Goal: Browse casually: Explore the website without a specific task or goal

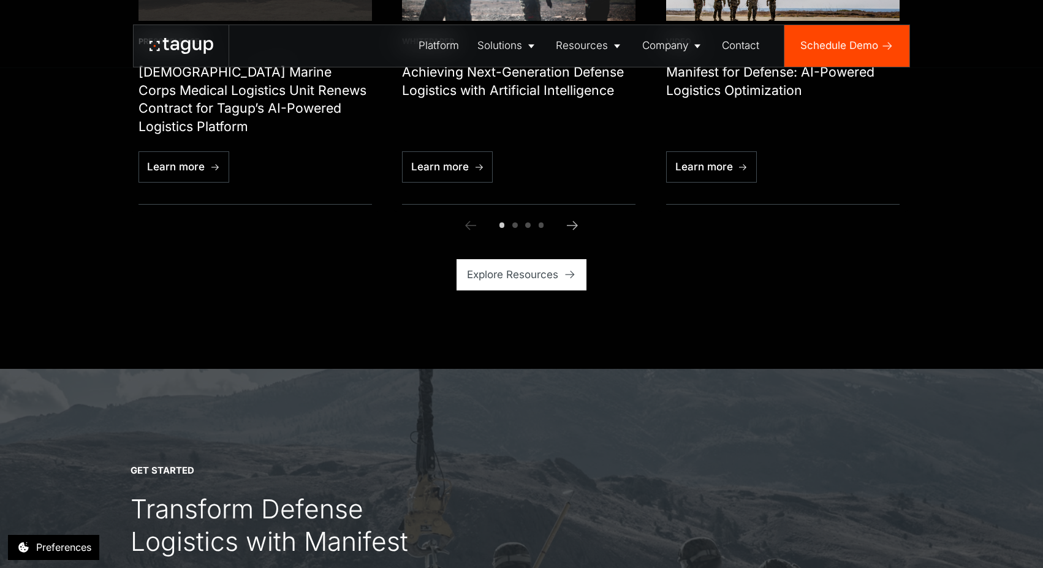
scroll to position [4206, 0]
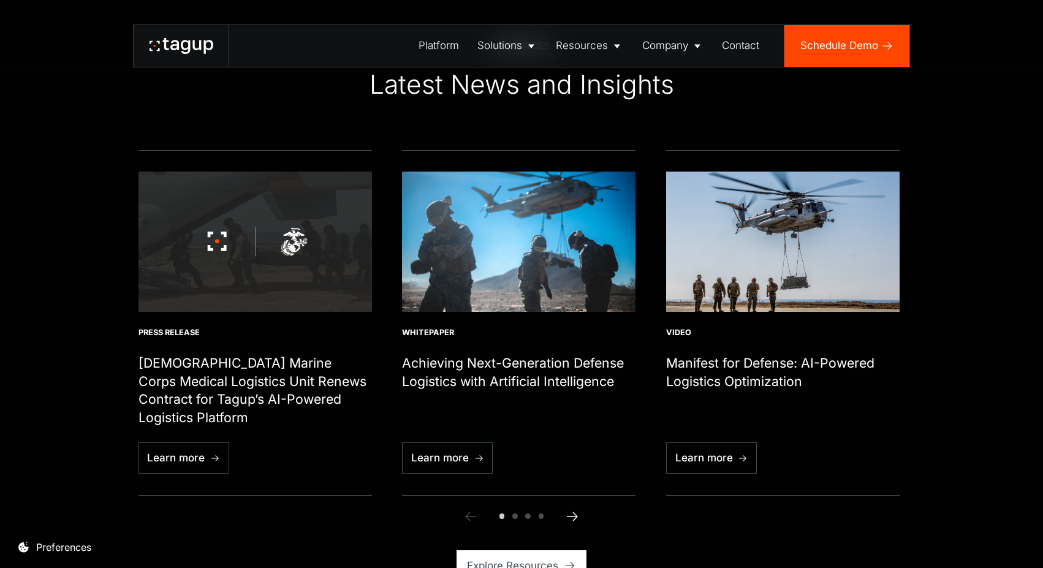
click at [575, 518] on icon "Next slide" at bounding box center [572, 515] width 11 height 9
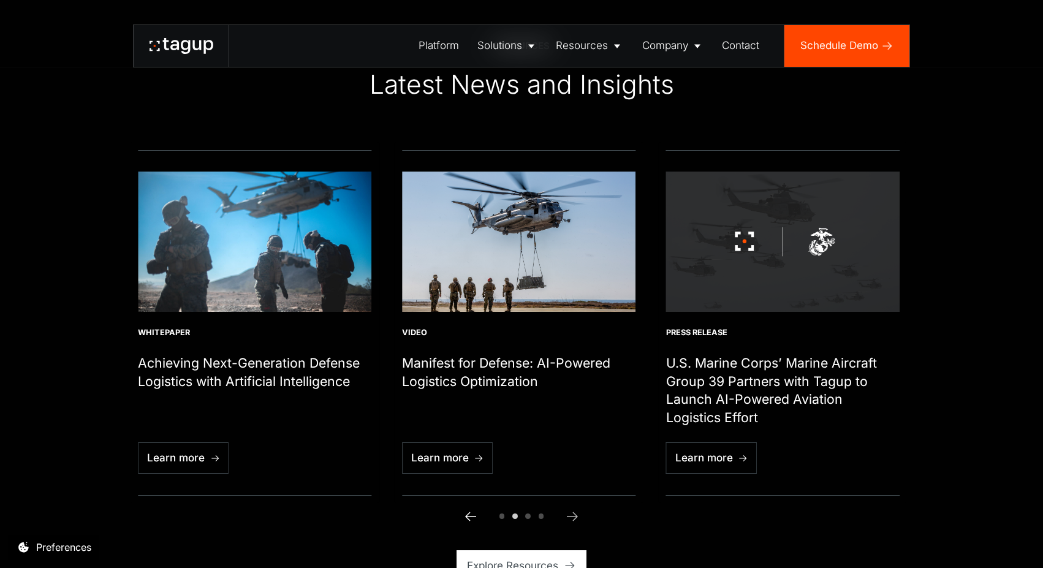
click at [472, 513] on icon "Previous slide" at bounding box center [470, 516] width 15 height 15
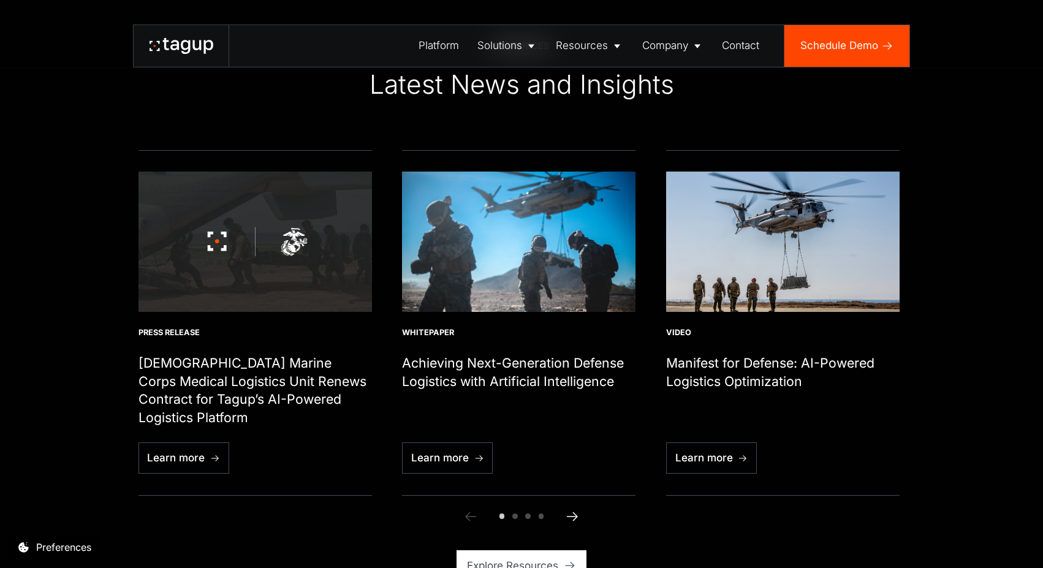
click at [577, 515] on icon "Next slide" at bounding box center [572, 516] width 15 height 15
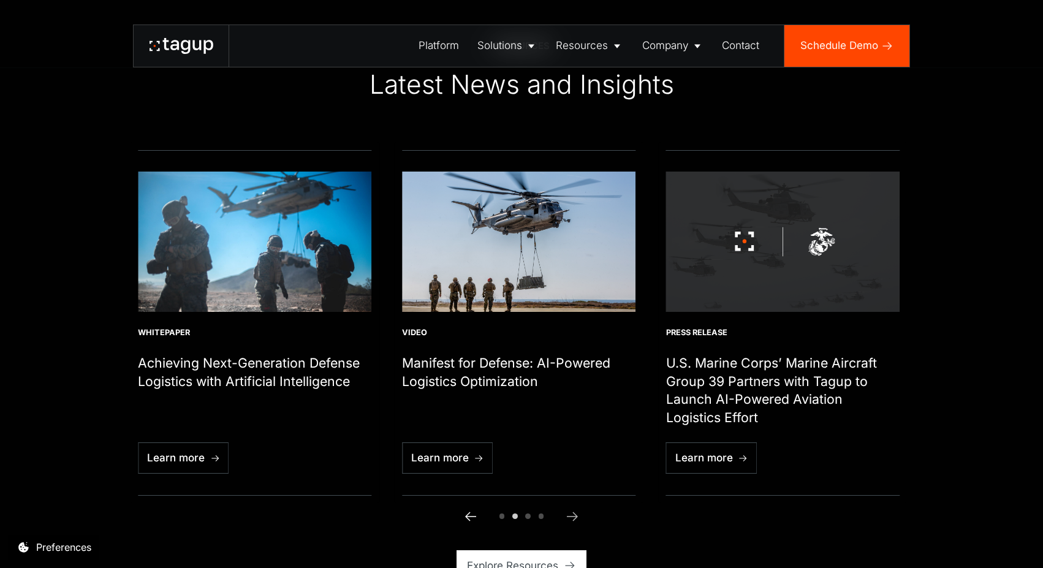
click at [462, 516] on div "Previous slide" at bounding box center [470, 516] width 16 height 16
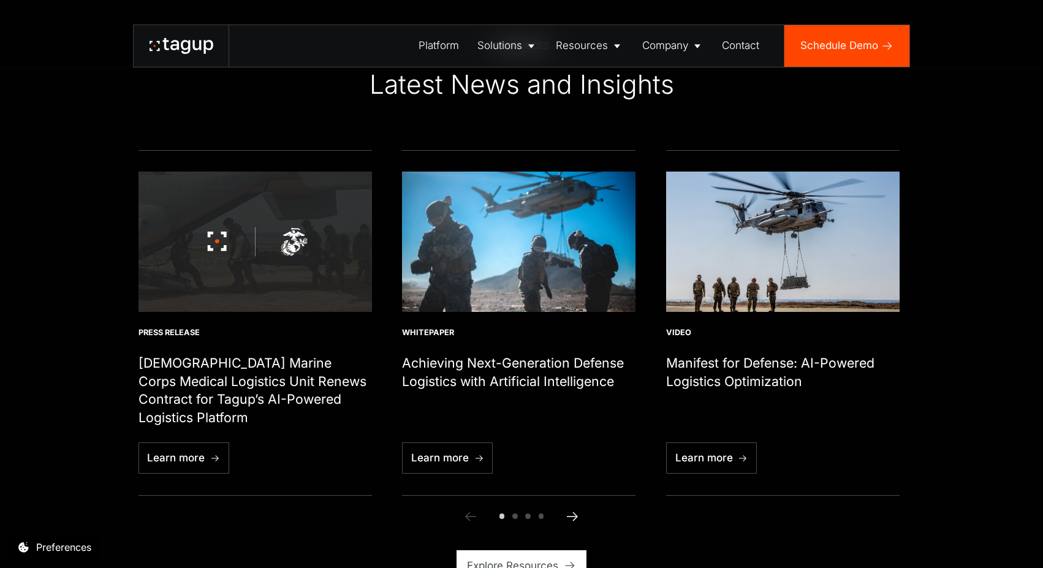
click at [574, 514] on icon "Next slide" at bounding box center [572, 515] width 11 height 9
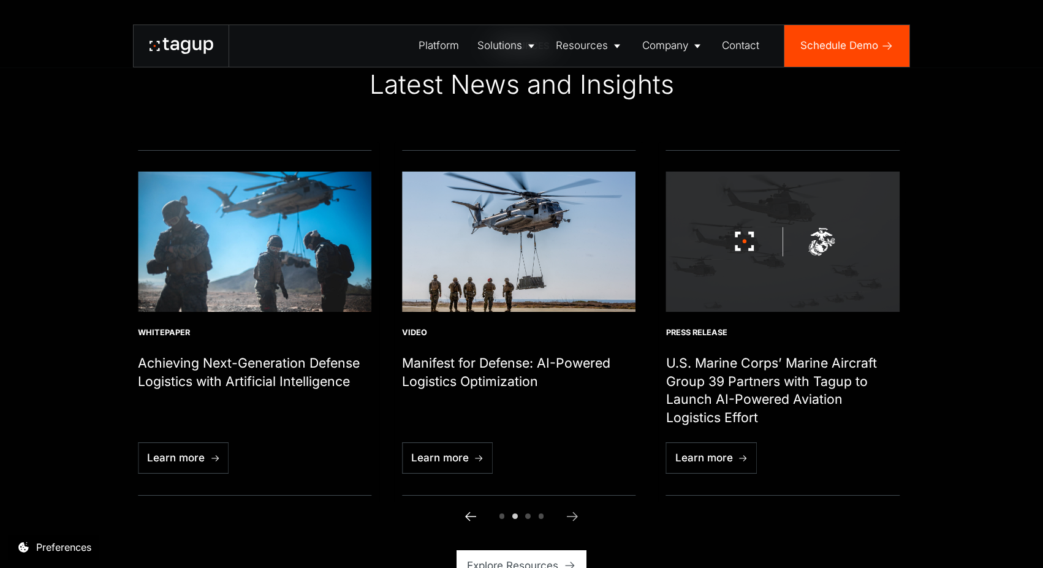
click at [468, 518] on icon "Previous slide" at bounding box center [470, 516] width 15 height 15
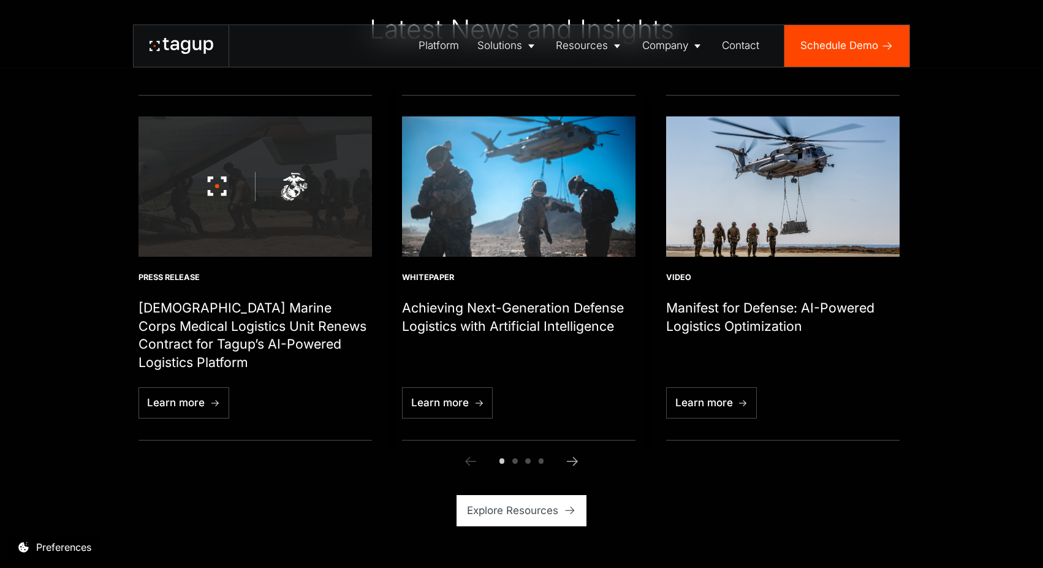
scroll to position [4262, 0]
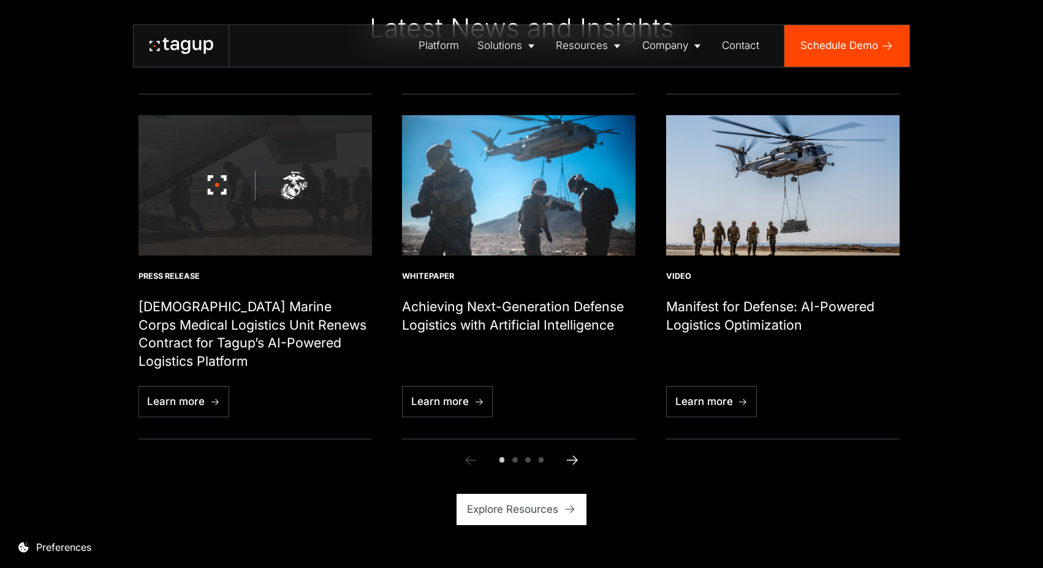
click at [576, 457] on icon "Next slide" at bounding box center [572, 460] width 15 height 15
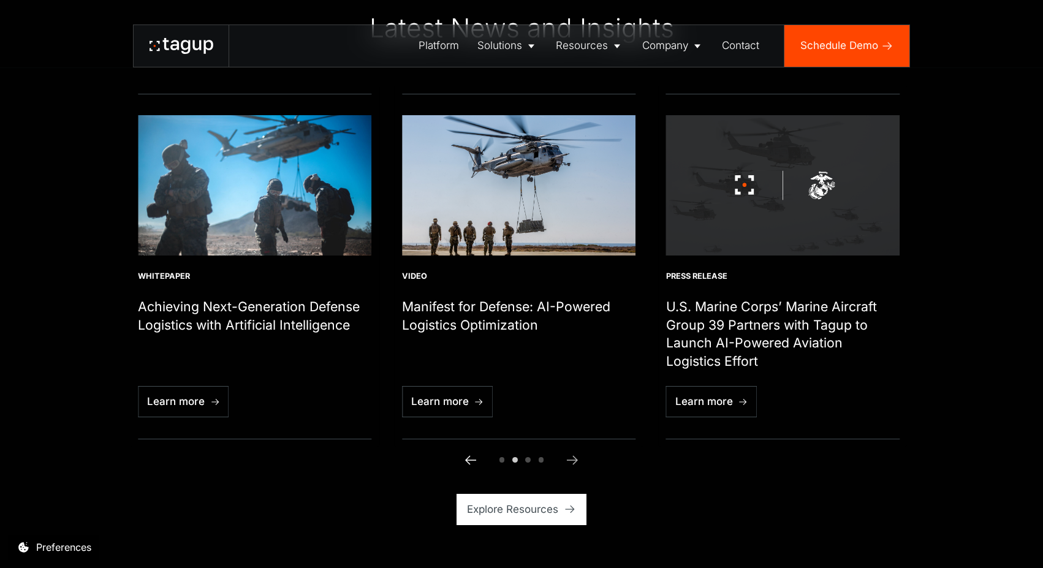
click at [464, 459] on icon "Previous slide" at bounding box center [470, 460] width 15 height 15
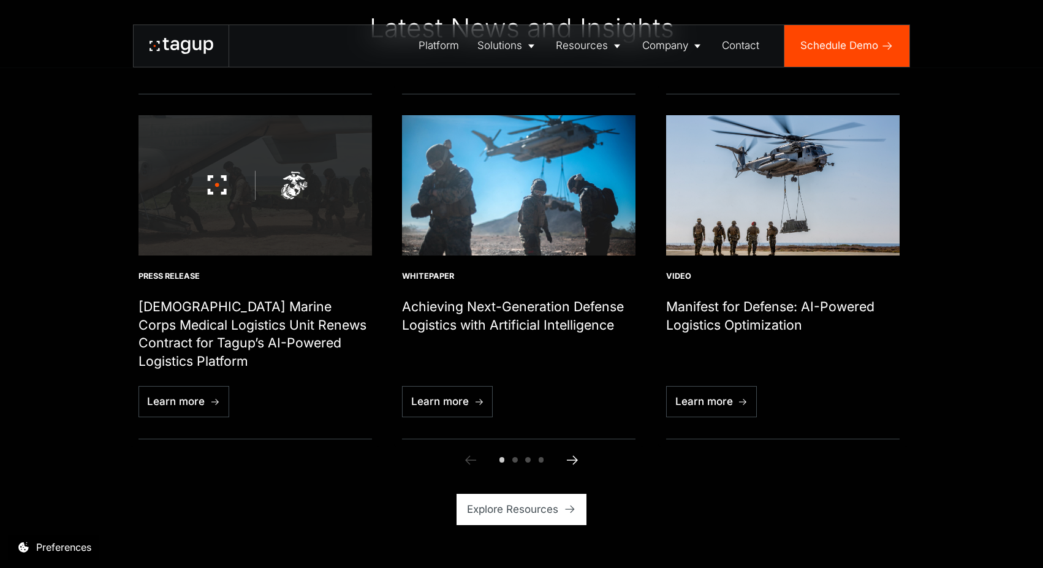
click at [573, 460] on icon "Next slide" at bounding box center [572, 459] width 11 height 9
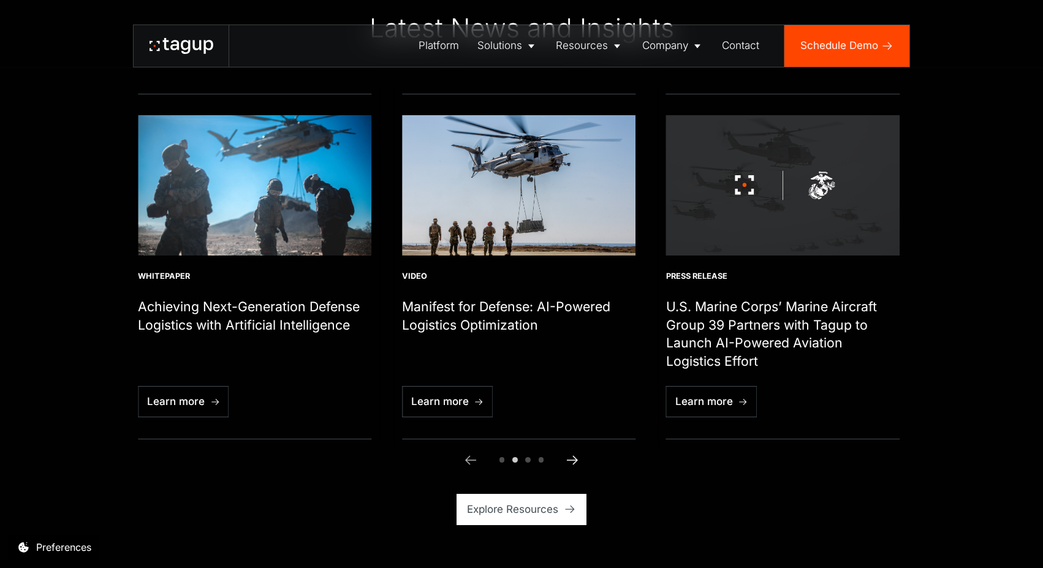
click at [573, 460] on icon "Next slide" at bounding box center [572, 459] width 11 height 9
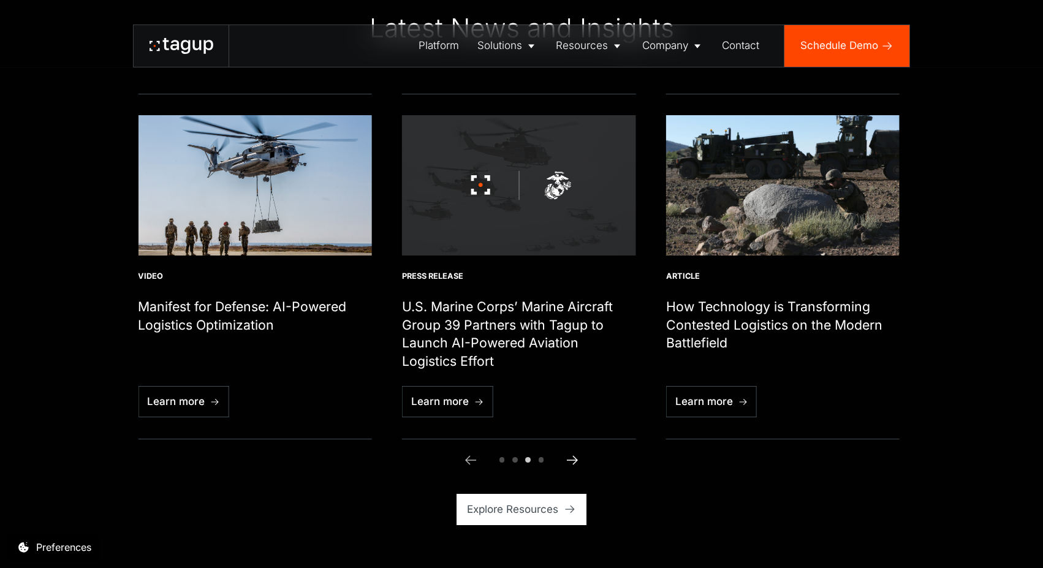
click at [573, 460] on icon "Next slide" at bounding box center [572, 459] width 11 height 9
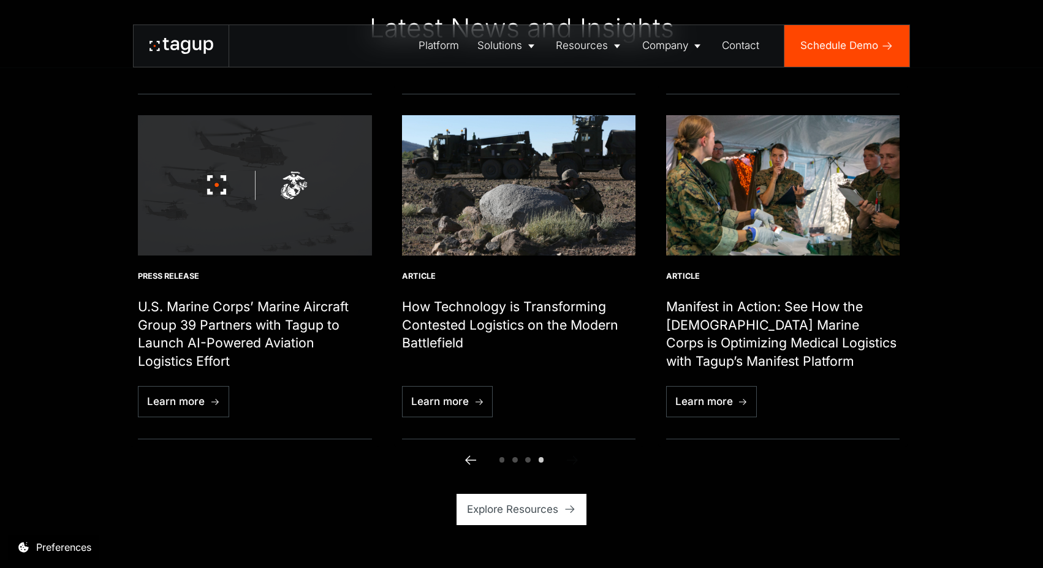
click at [461, 456] on link "Previous Slide" at bounding box center [471, 460] width 26 height 26
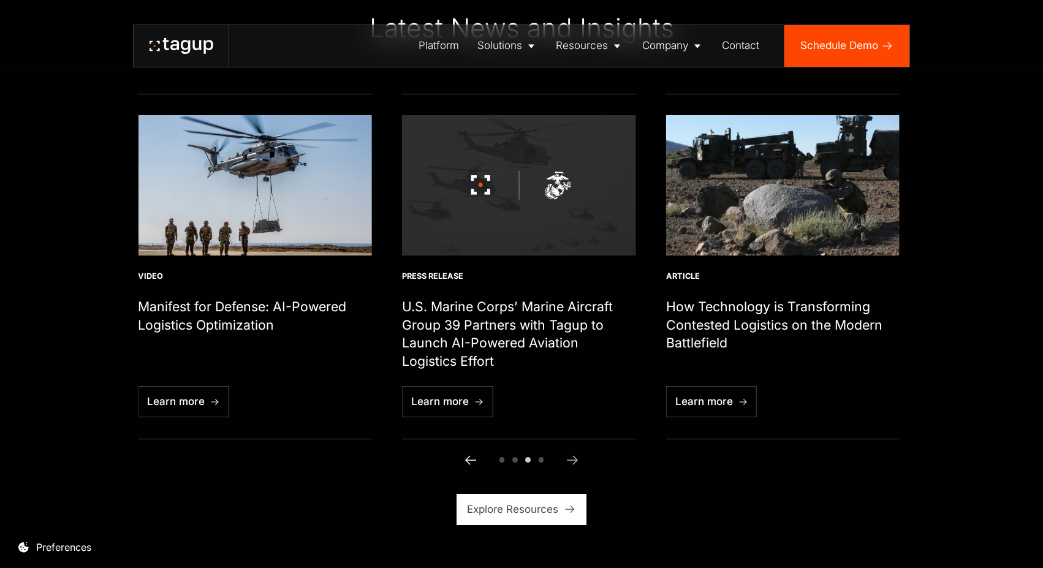
click at [461, 456] on link "Previous Slide" at bounding box center [471, 460] width 26 height 26
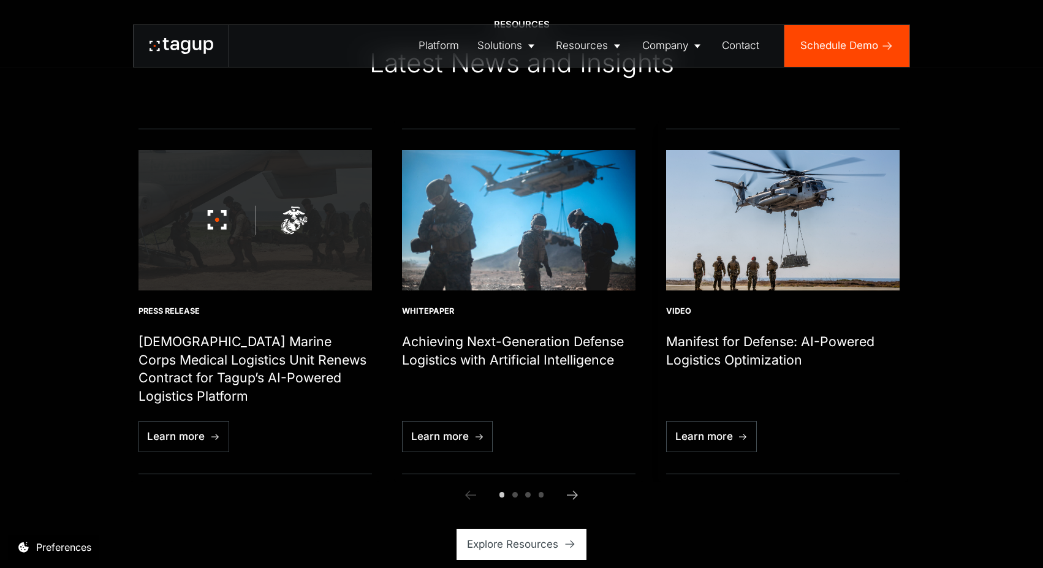
scroll to position [4237, 0]
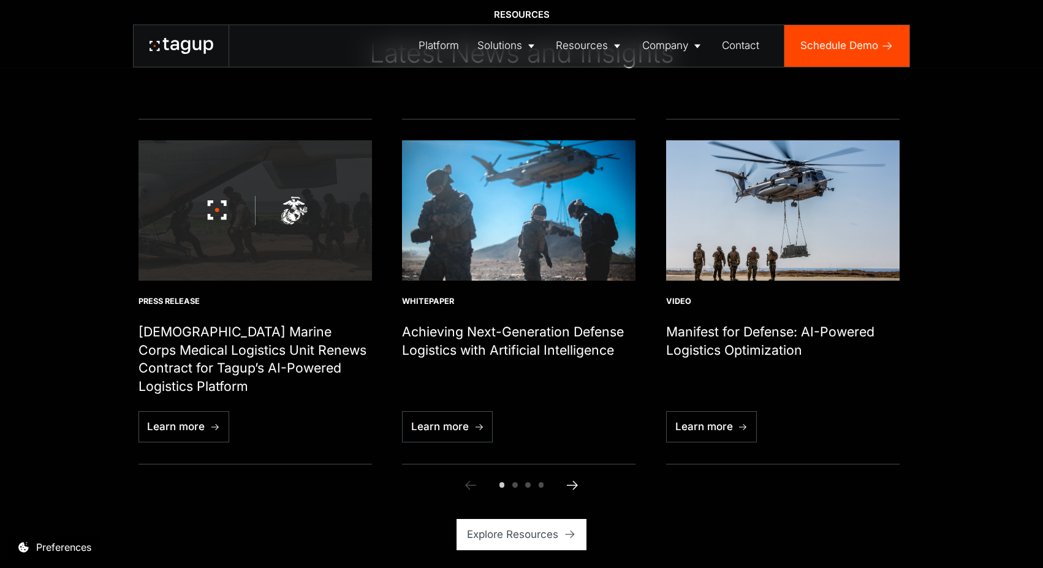
click at [572, 483] on icon "Next slide" at bounding box center [572, 485] width 15 height 15
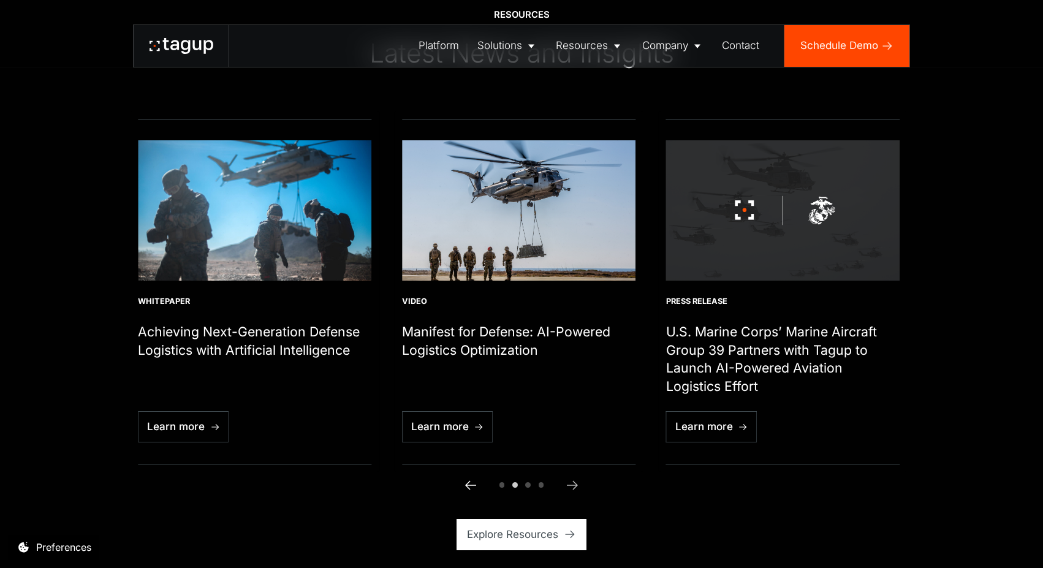
click at [468, 483] on icon "Previous slide" at bounding box center [470, 484] width 11 height 9
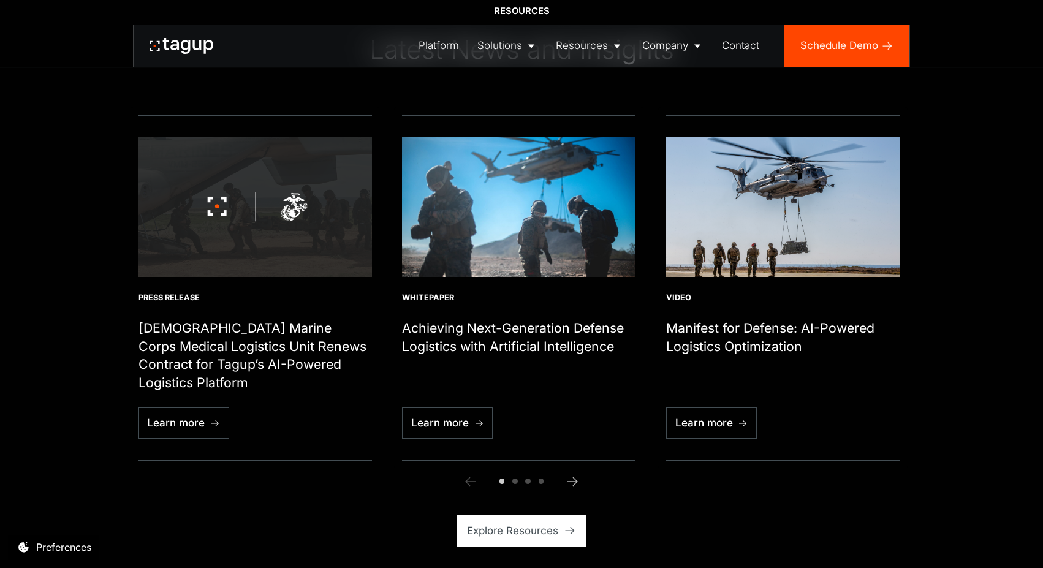
scroll to position [4240, 0]
